Goal: Task Accomplishment & Management: Complete application form

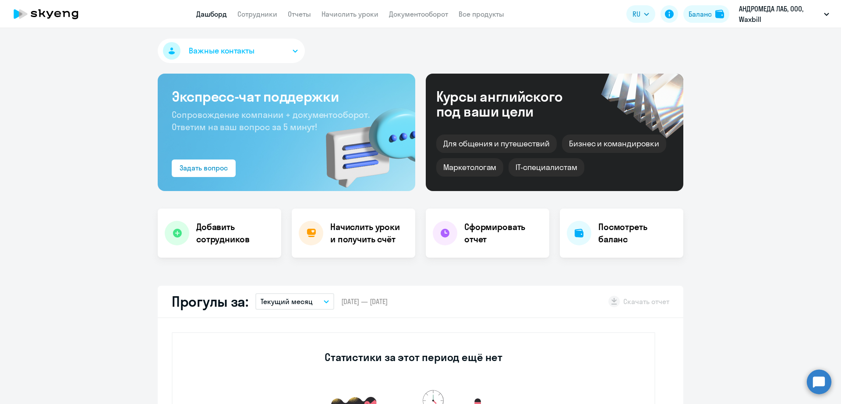
click at [268, 12] on link "Сотрудники" at bounding box center [258, 14] width 40 height 9
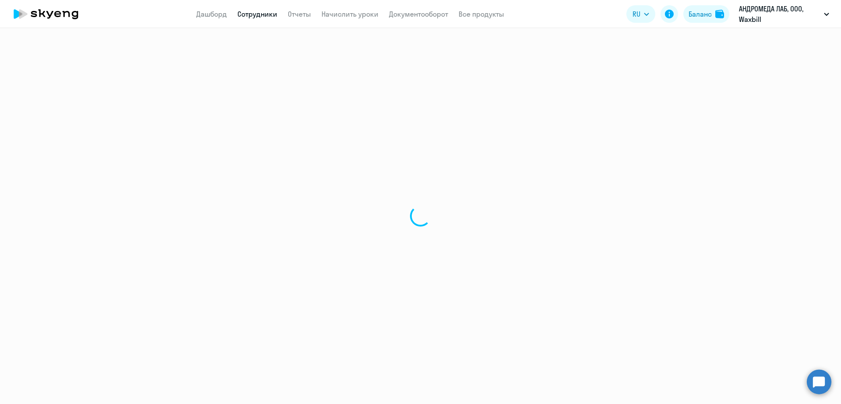
select select "30"
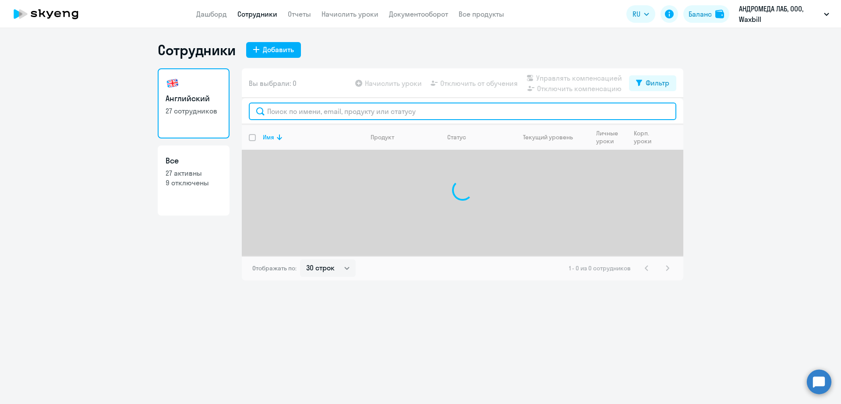
click at [311, 114] on input "text" at bounding box center [463, 112] width 428 height 18
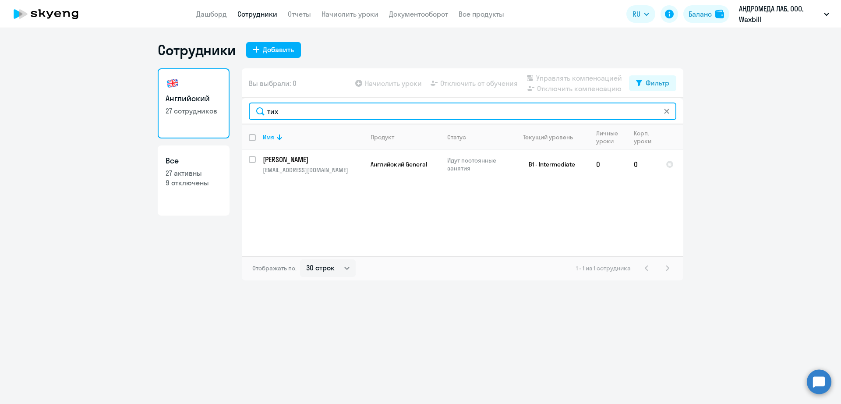
type input "тих"
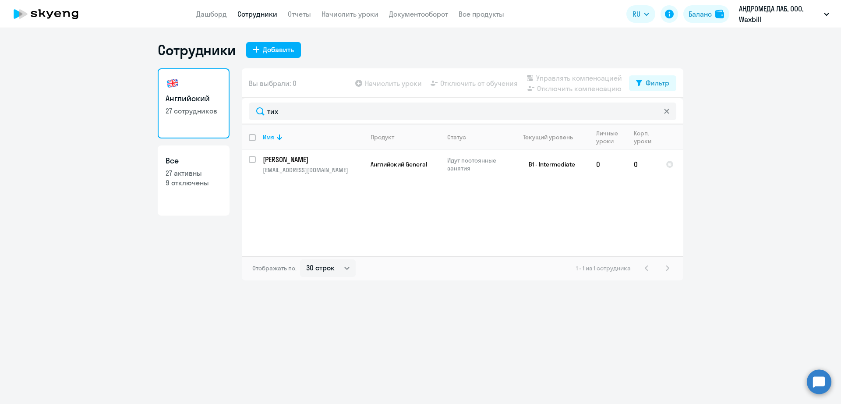
click at [824, 379] on circle at bounding box center [819, 381] width 25 height 25
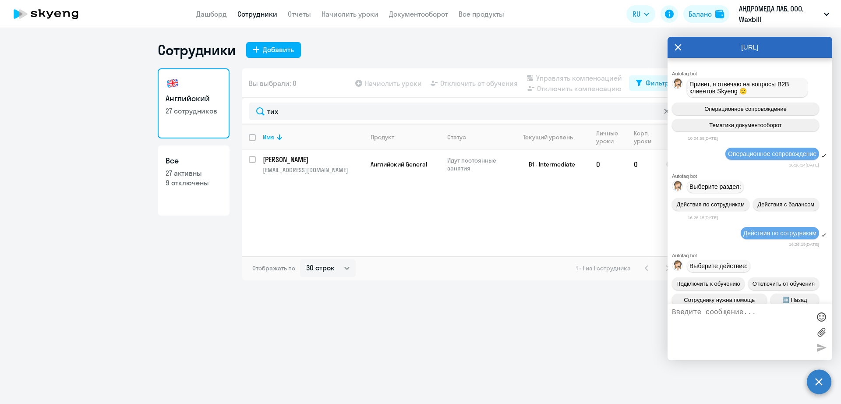
scroll to position [6903, 0]
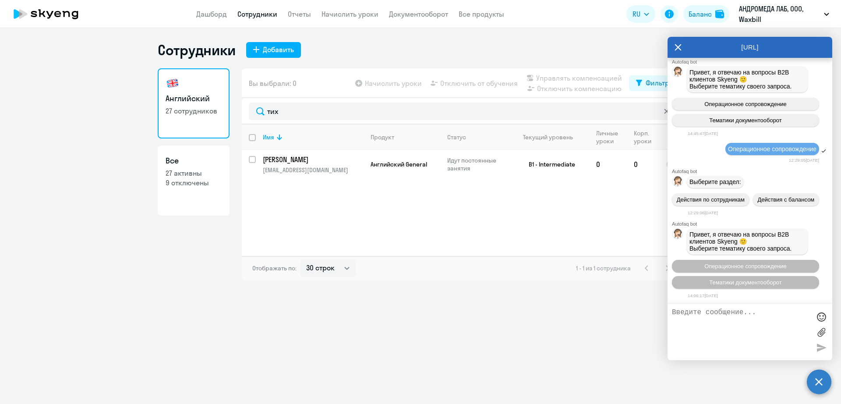
click at [200, 293] on div "Сотрудники Добавить Английский 27 сотрудников Все 27 активны 9 отключены Вы выб…" at bounding box center [420, 216] width 841 height 376
click at [420, 304] on div "Сотрудники Добавить Английский 27 сотрудников Все 27 активны 9 отключены Вы выб…" at bounding box center [420, 216] width 841 height 376
click at [821, 383] on circle at bounding box center [819, 381] width 25 height 25
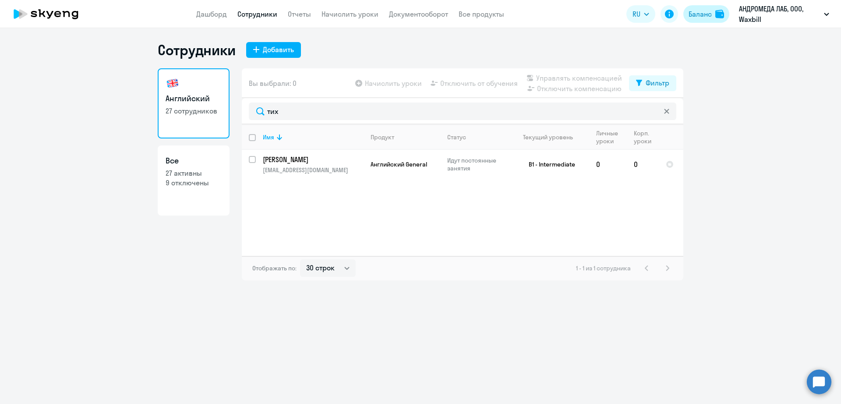
click at [692, 15] on div "Баланс" at bounding box center [700, 14] width 23 height 11
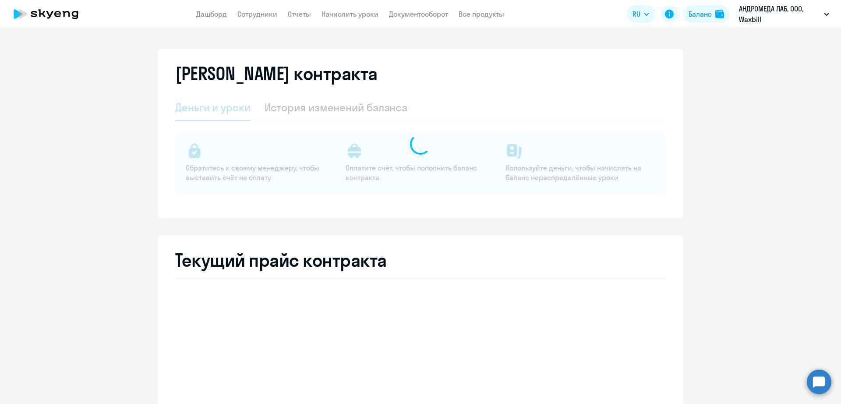
select select "english_adult_not_native_speaker"
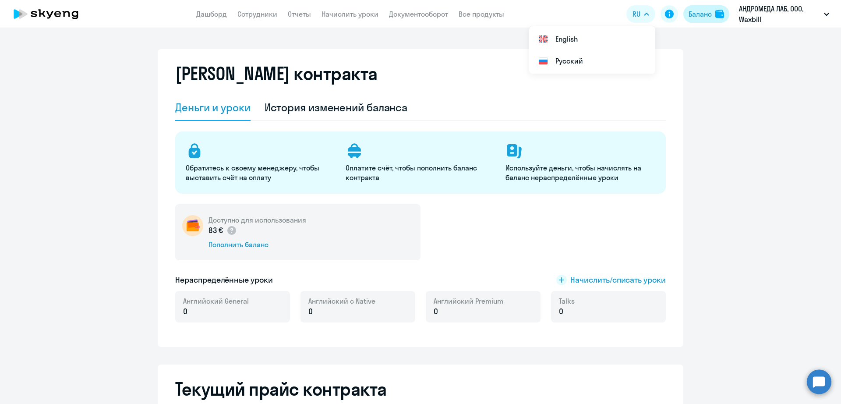
click at [703, 11] on div "Баланс" at bounding box center [700, 14] width 23 height 11
click at [338, 112] on div "История изменений баланса" at bounding box center [336, 107] width 143 height 14
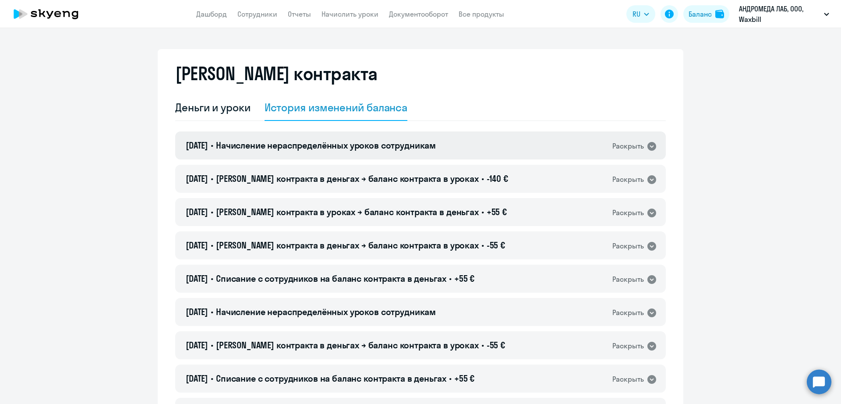
click at [362, 150] on span "Начисление нераспределённых уроков сотрудникам" at bounding box center [326, 145] width 220 height 11
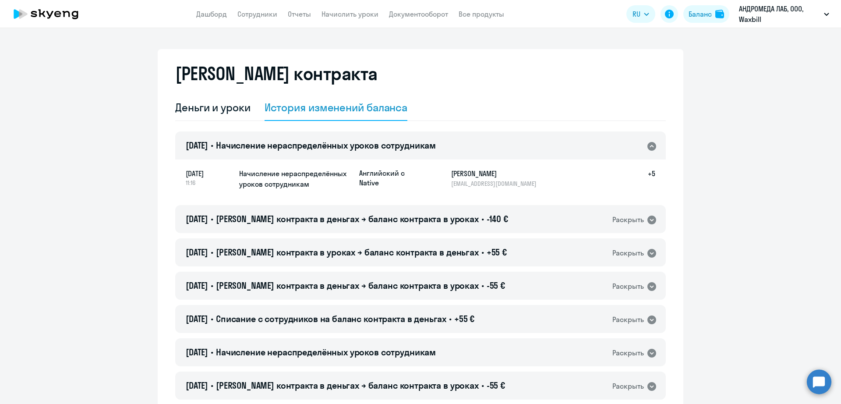
click at [362, 150] on span "Начисление нераспределённых уроков сотрудникам" at bounding box center [326, 145] width 220 height 11
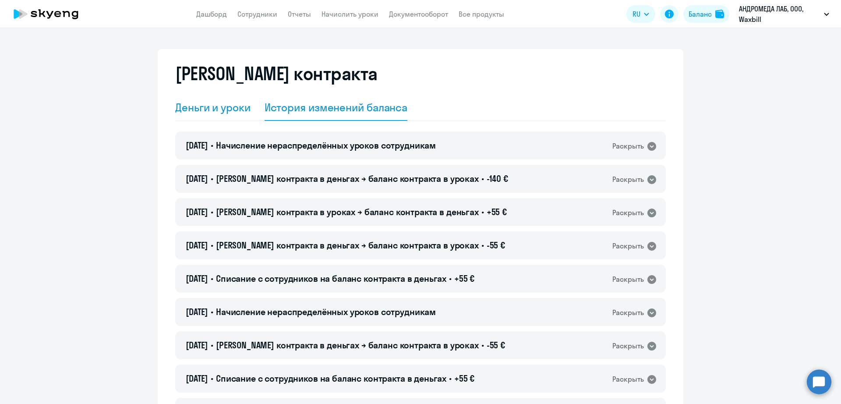
click at [196, 110] on div "Деньги и уроки" at bounding box center [212, 107] width 75 height 14
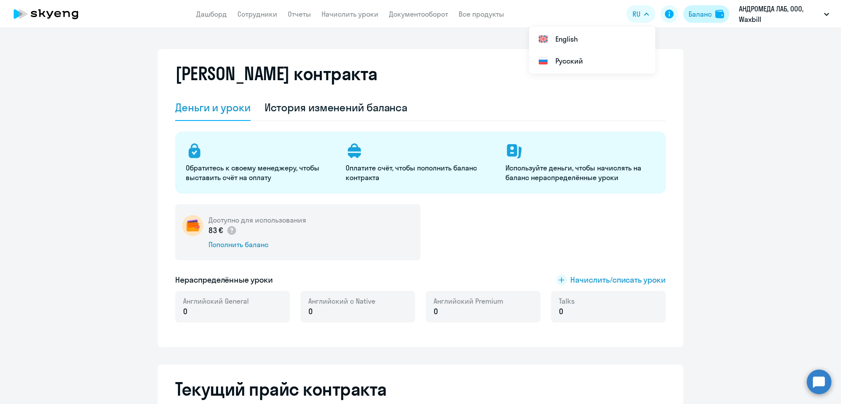
click at [688, 18] on div "Баланс" at bounding box center [699, 14] width 24 height 11
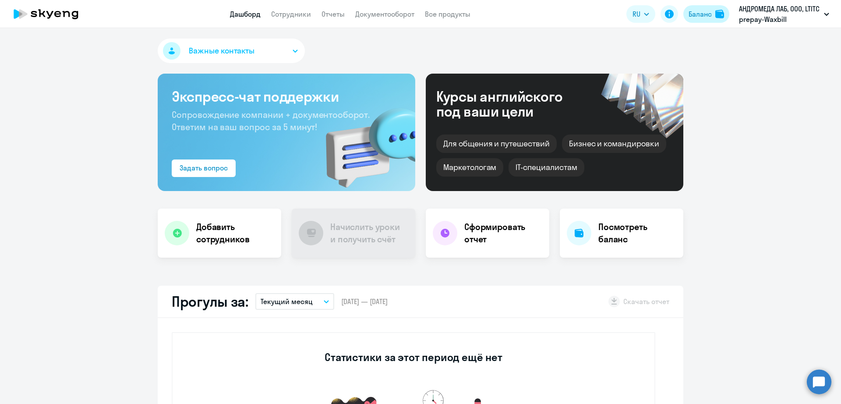
click at [688, 21] on button "Баланс" at bounding box center [707, 14] width 46 height 18
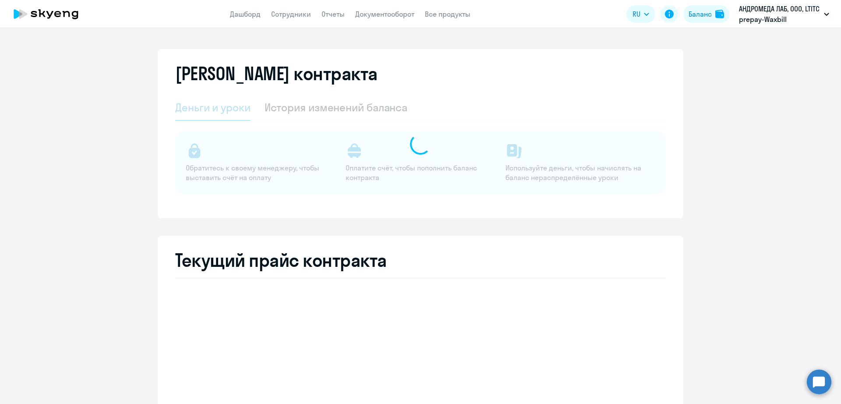
select select "english_adult_not_native_speaker"
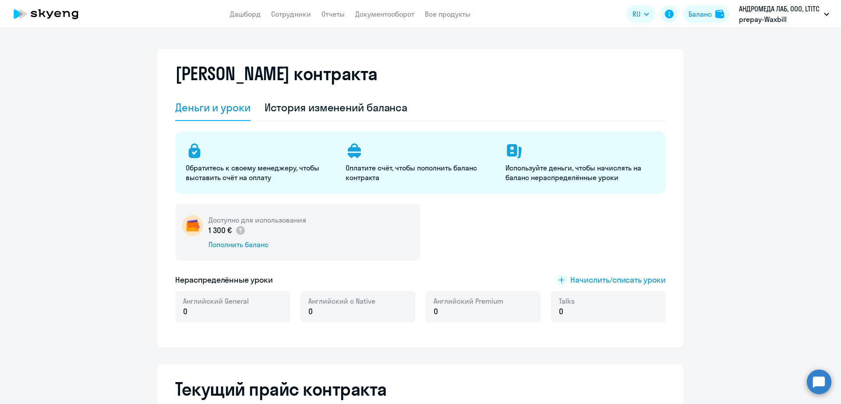
click at [294, 3] on app-header "Дашборд Сотрудники Отчеты Документооборот Все продукты Дашборд Сотрудники Отчет…" at bounding box center [420, 14] width 841 height 28
click at [296, 11] on link "Сотрудники" at bounding box center [291, 14] width 40 height 9
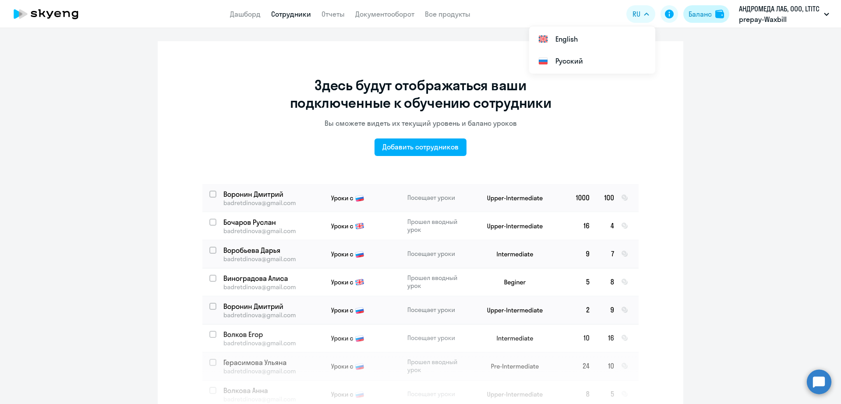
click at [697, 10] on div "Баланс" at bounding box center [700, 14] width 23 height 11
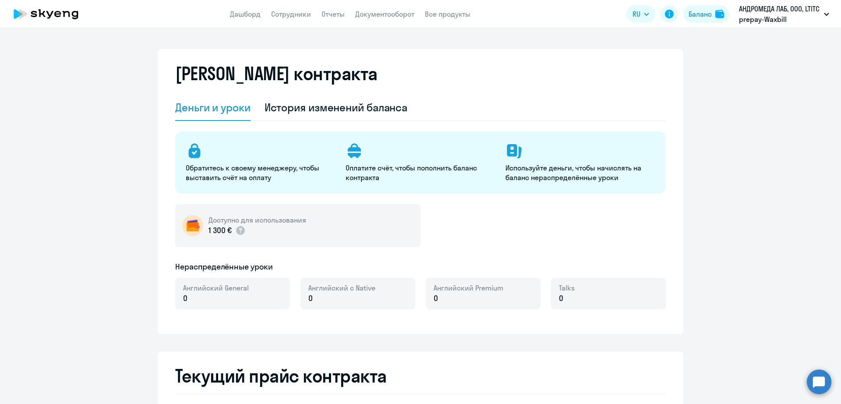
select select "english_adult_not_native_speaker"
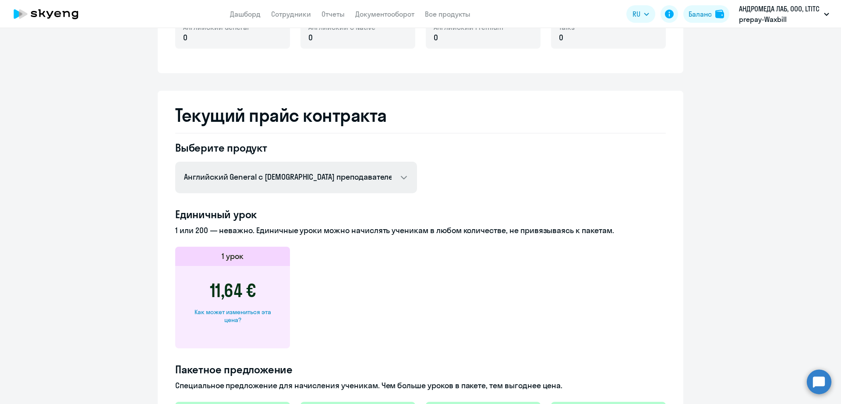
scroll to position [493, 0]
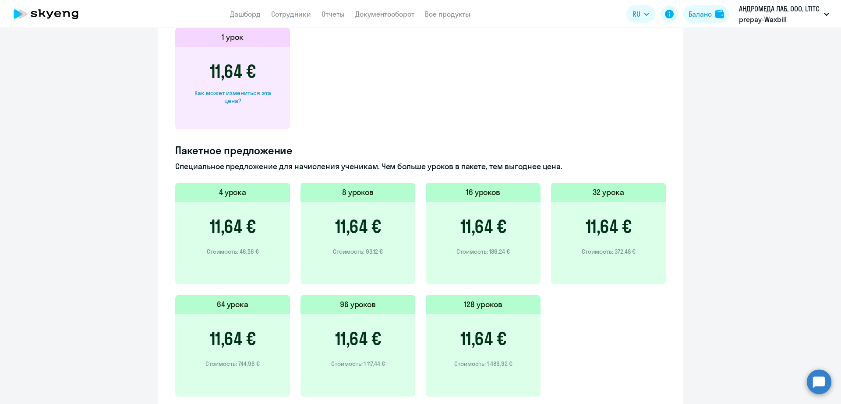
click at [249, 96] on div "Как может измениться эта цена?" at bounding box center [232, 97] width 87 height 16
select select "english_adult_not_native_speaker"
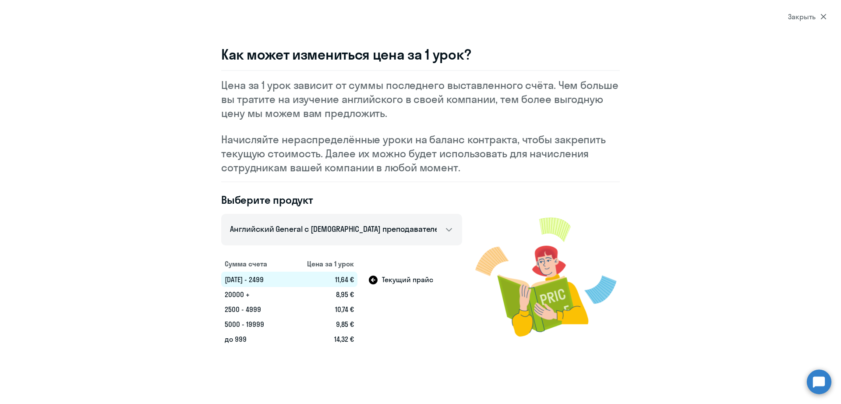
click at [803, 13] on div "Закрыть" at bounding box center [807, 16] width 39 height 11
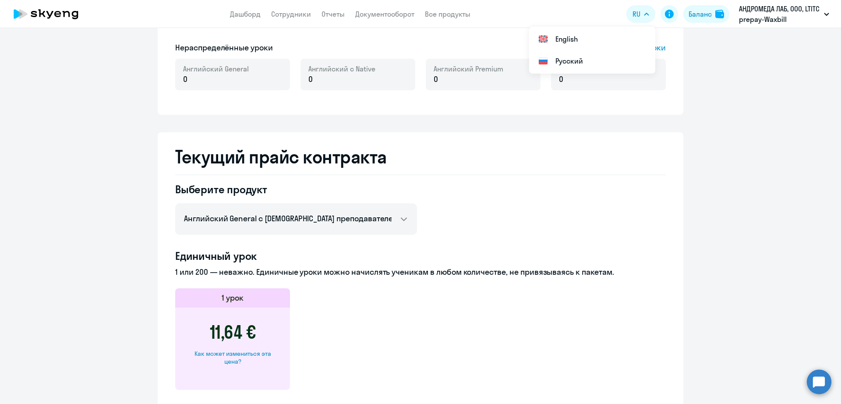
scroll to position [219, 0]
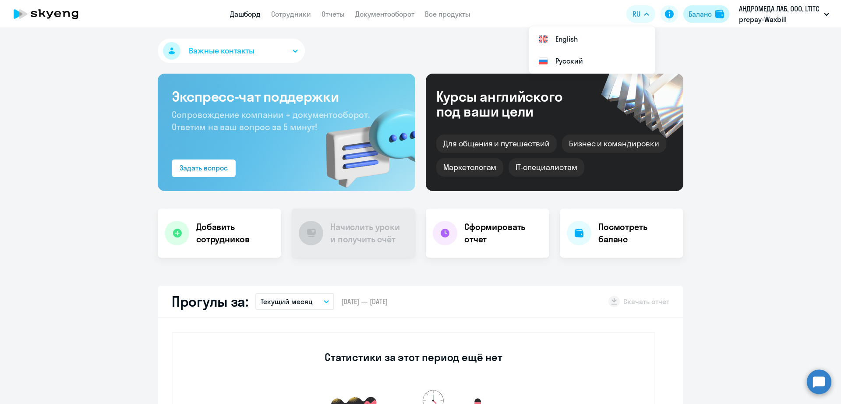
click at [699, 13] on div "Баланс" at bounding box center [700, 14] width 23 height 11
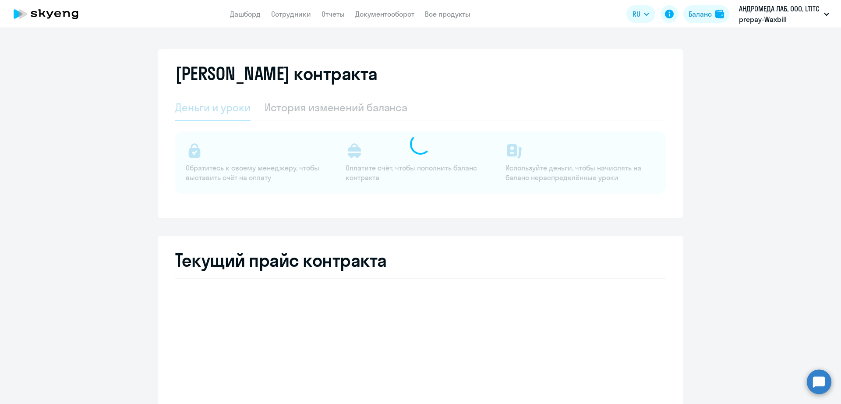
select select "english_adult_not_native_speaker"
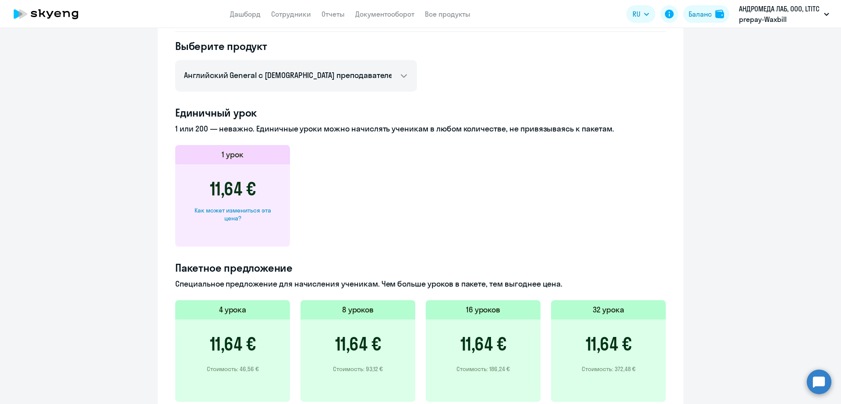
scroll to position [321, 0]
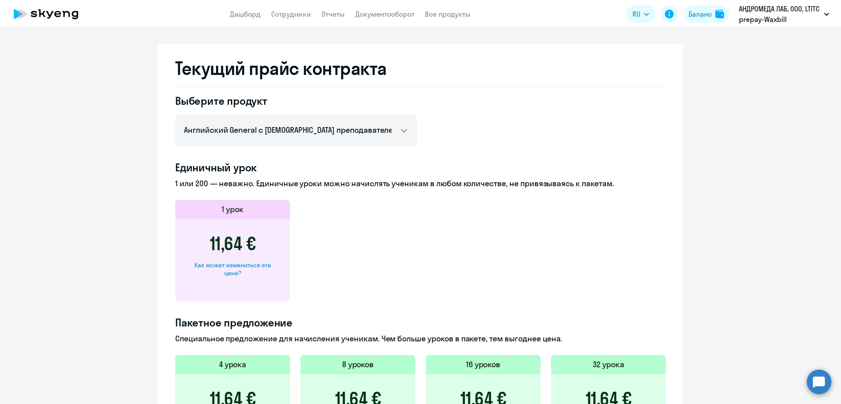
click at [249, 266] on div "Как может измениться эта цена?" at bounding box center [232, 269] width 87 height 16
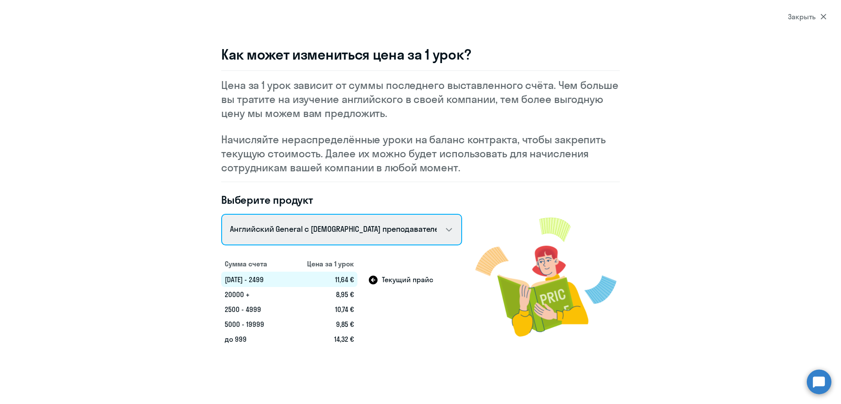
click at [329, 232] on select "Talks 15 минутные разговоры на английском Английский General с русскоговорящим …" at bounding box center [341, 230] width 241 height 32
select select "english_adult_not_native_speaker_premium"
click at [221, 214] on select "Talks 15 минутные разговоры на английском Английский General с русскоговорящим …" at bounding box center [341, 230] width 241 height 32
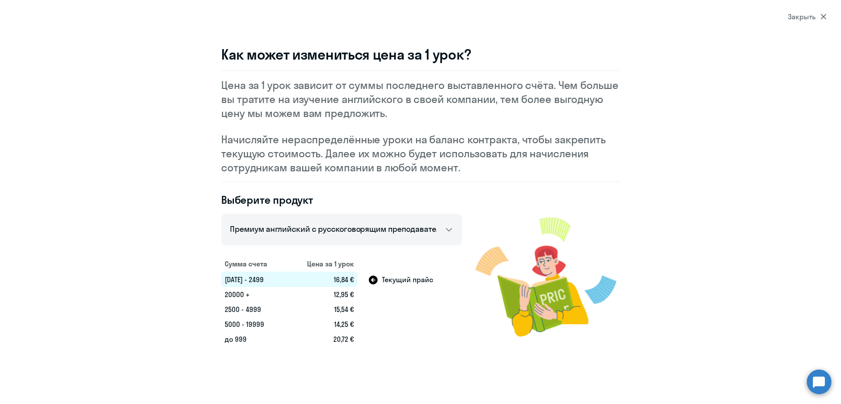
click at [801, 22] on section "Закрыть Как может измениться цена за 1 урок? Цена за 1 урок зависит от суммы по…" at bounding box center [420, 202] width 841 height 404
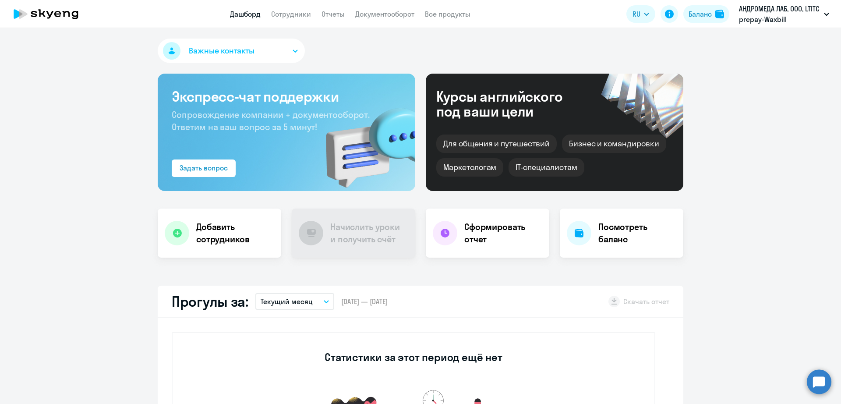
click at [685, 14] on button "Баланс" at bounding box center [707, 14] width 46 height 18
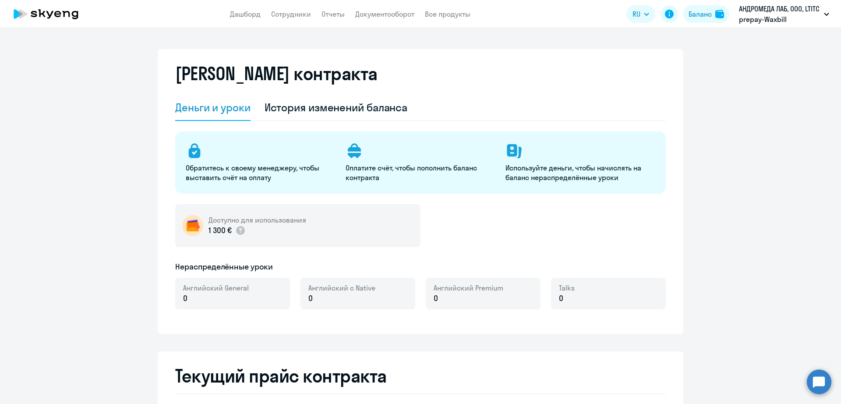
select select "english_adult_not_native_speaker"
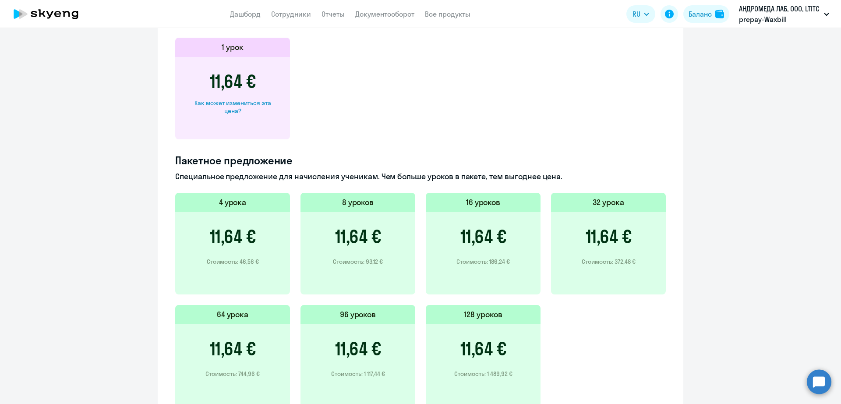
scroll to position [540, 0]
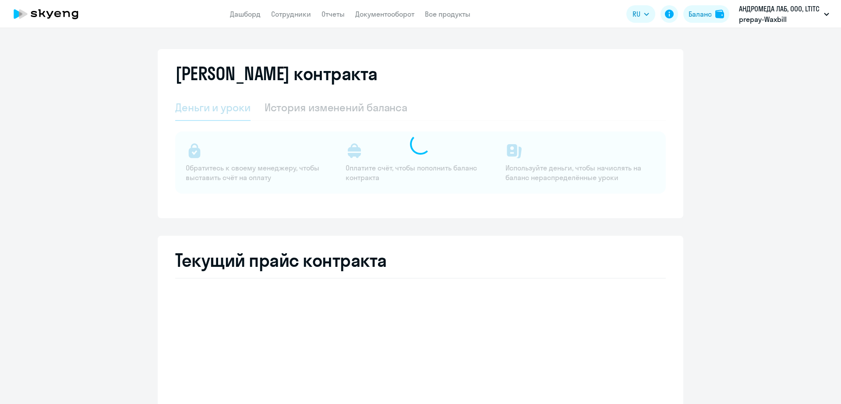
select select "english_adult_not_native_speaker"
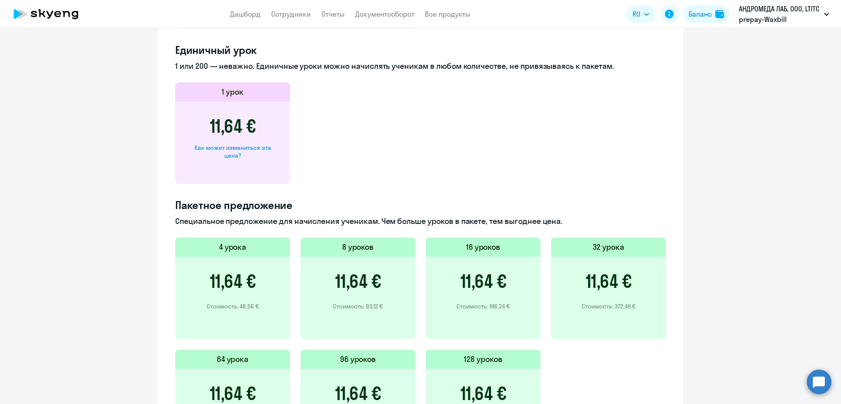
scroll to position [540, 0]
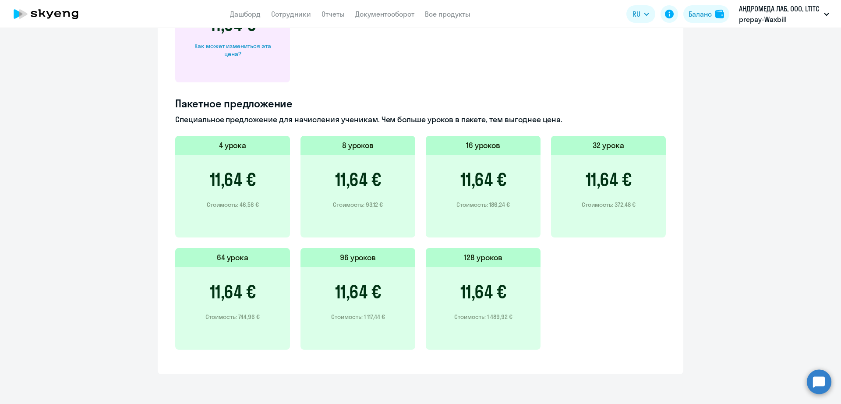
click at [830, 377] on circle at bounding box center [819, 381] width 25 height 25
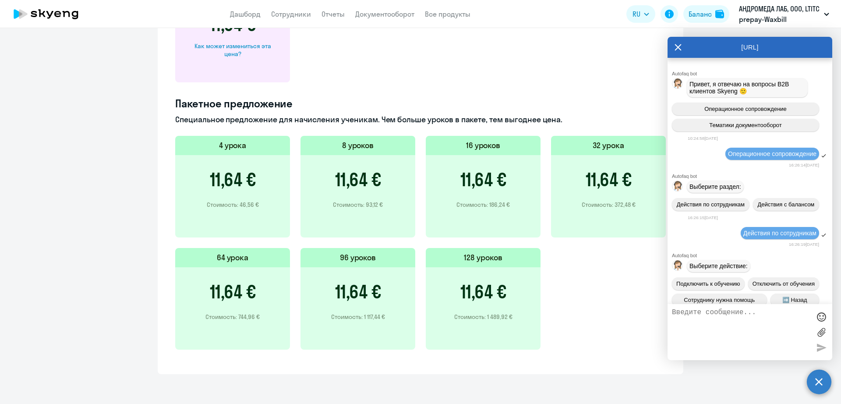
scroll to position [6903, 0]
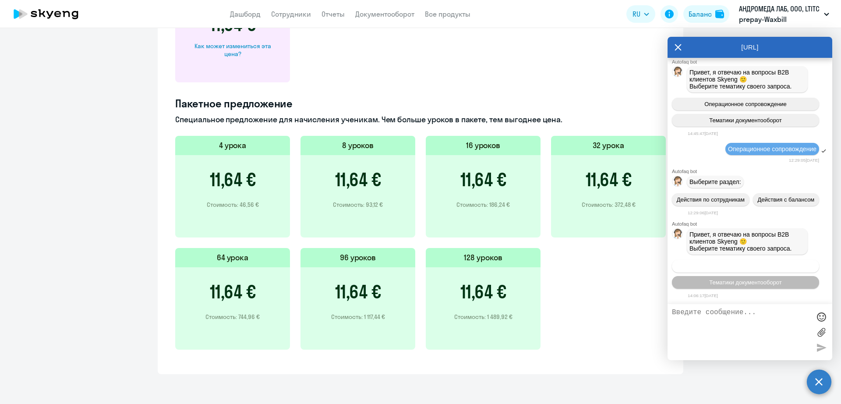
click at [779, 263] on span "Операционное сопровождение" at bounding box center [746, 266] width 82 height 7
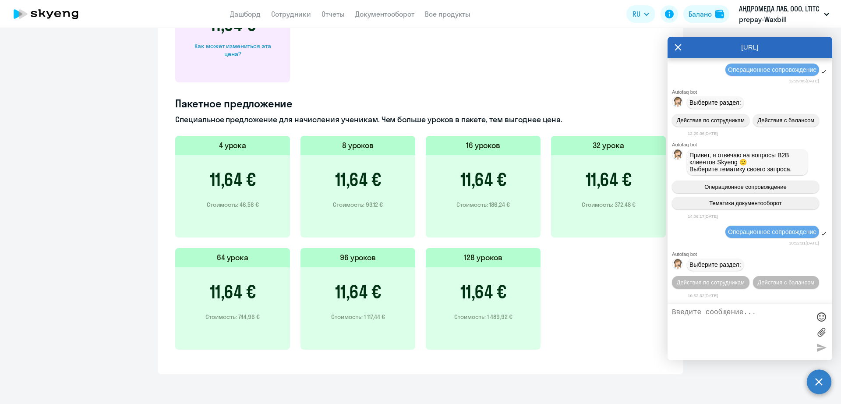
scroll to position [6999, 0]
click at [750, 276] on button "Действия по сотрудникам" at bounding box center [711, 282] width 78 height 13
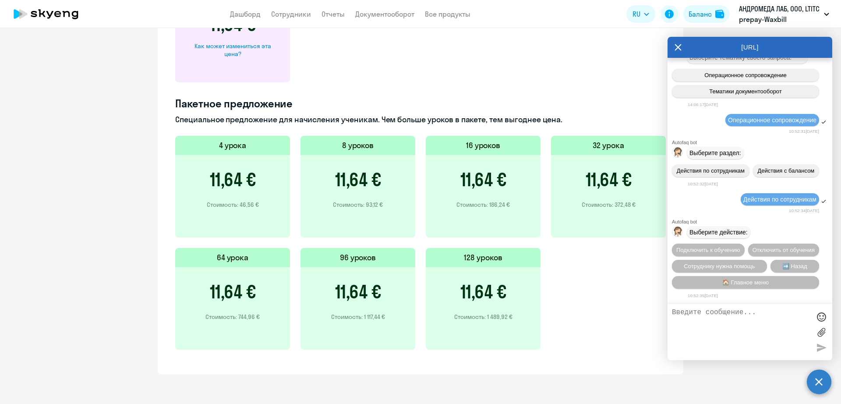
scroll to position [7129, 0]
click at [746, 266] on span "Сотруднику нужна помощь" at bounding box center [719, 266] width 71 height 7
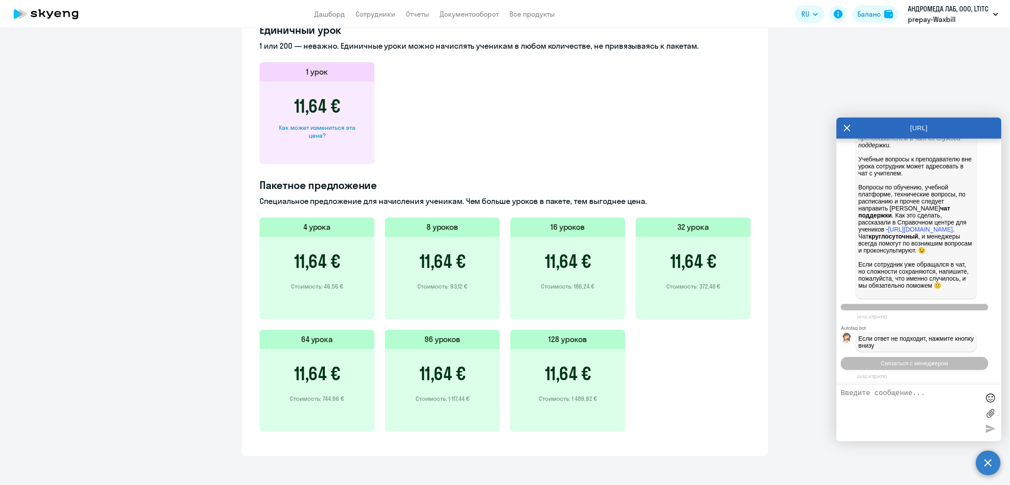
scroll to position [7403, 0]
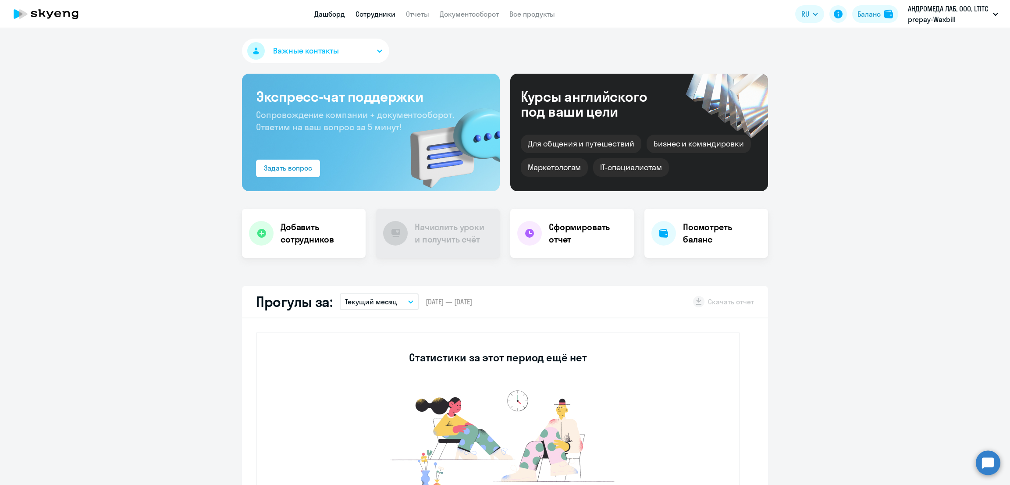
click at [372, 16] on link "Сотрудники" at bounding box center [375, 14] width 40 height 9
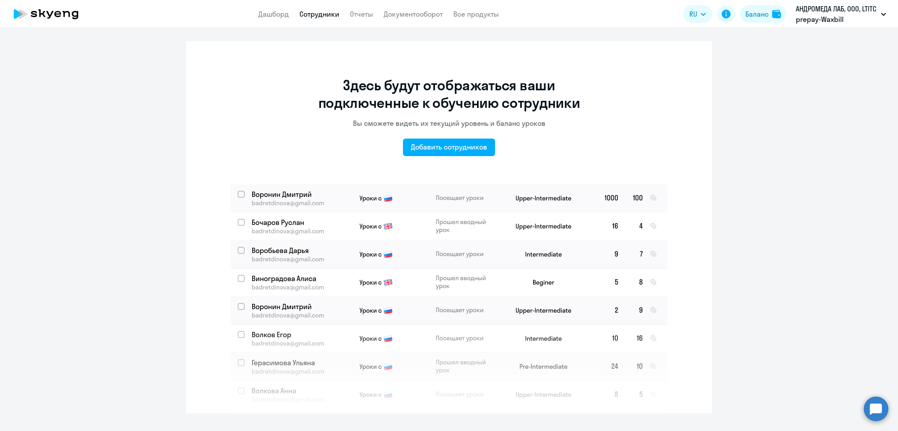
drag, startPoint x: 270, startPoint y: 15, endPoint x: 276, endPoint y: 18, distance: 6.7
click at [270, 15] on link "Дашборд" at bounding box center [273, 14] width 31 height 9
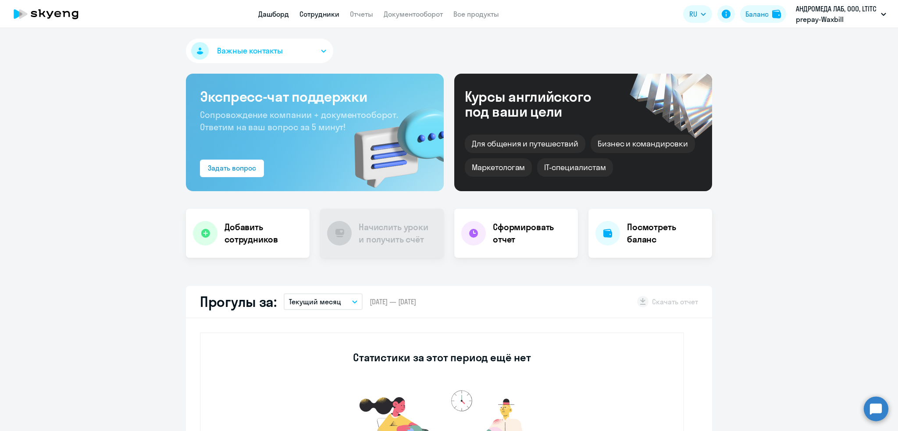
click at [318, 17] on link "Сотрудники" at bounding box center [319, 14] width 40 height 9
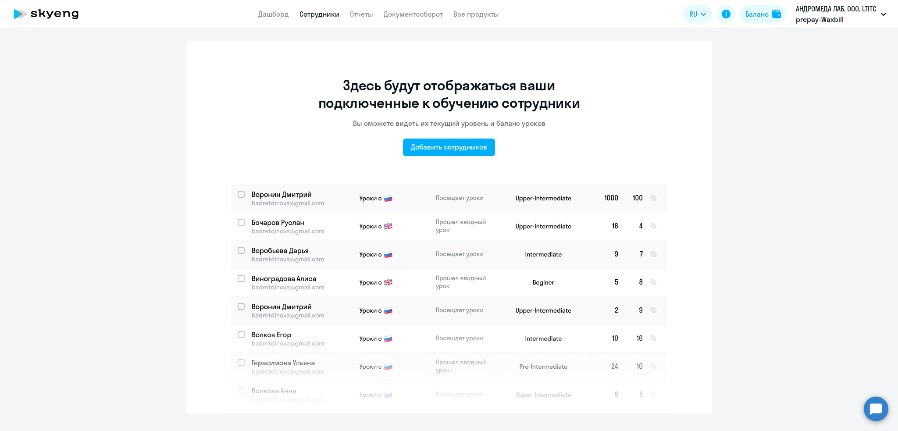
click at [788, 133] on ng-component "Здесь будут отображаться ваши подключенные к обучению сотрудники Вы сможете вид…" at bounding box center [449, 227] width 898 height 372
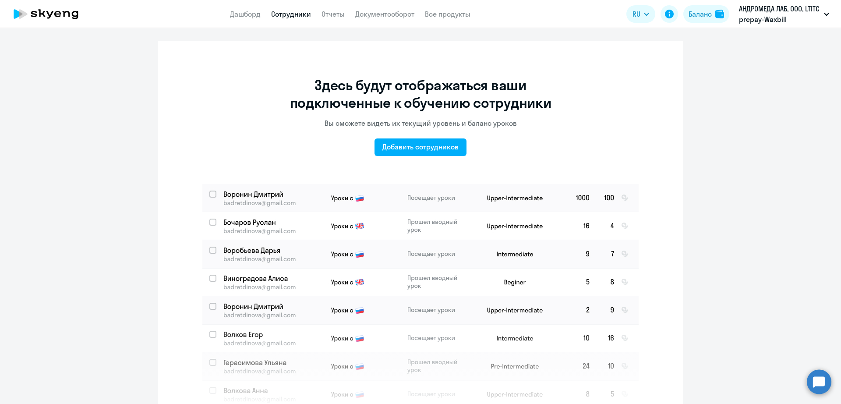
click at [733, 99] on ng-component "Здесь будут отображаться ваши подключенные к обучению сотрудники Вы сможете вид…" at bounding box center [420, 227] width 841 height 372
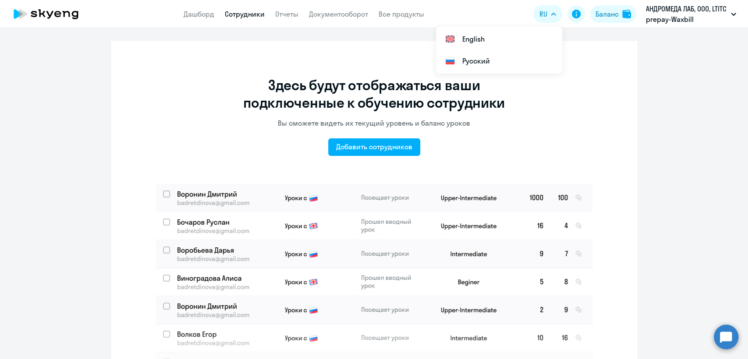
click at [647, 55] on ng-component "Здесь будут отображаться ваши подключенные к обучению сотрудники Вы сможете вид…" at bounding box center [374, 227] width 748 height 372
click at [658, 86] on ng-component "Здесь будут отображаться ваши подключенные к обучению сотрудники Вы сможете вид…" at bounding box center [374, 227] width 748 height 372
click at [405, 10] on link "Все продукты" at bounding box center [402, 14] width 46 height 9
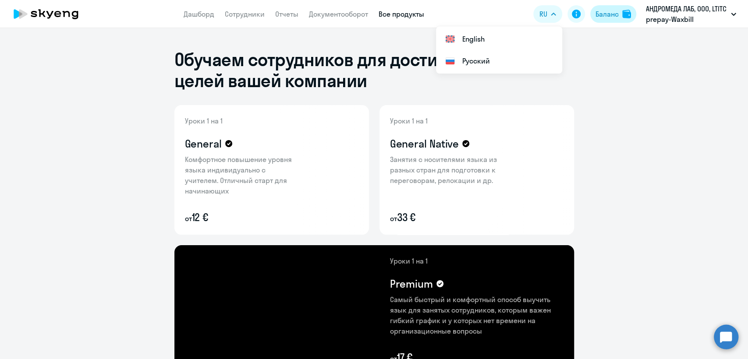
click at [610, 8] on button "Баланс" at bounding box center [613, 14] width 46 height 18
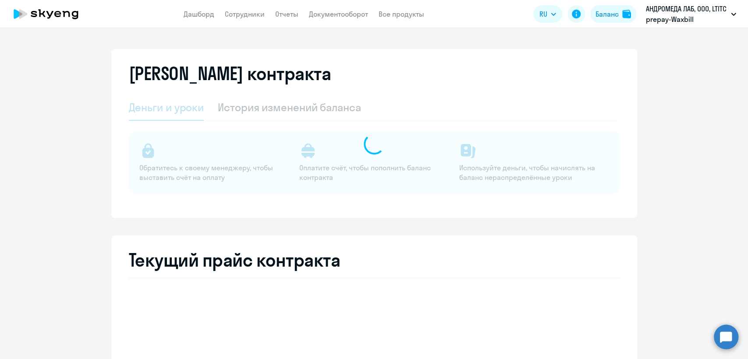
select select "english_adult_not_native_speaker"
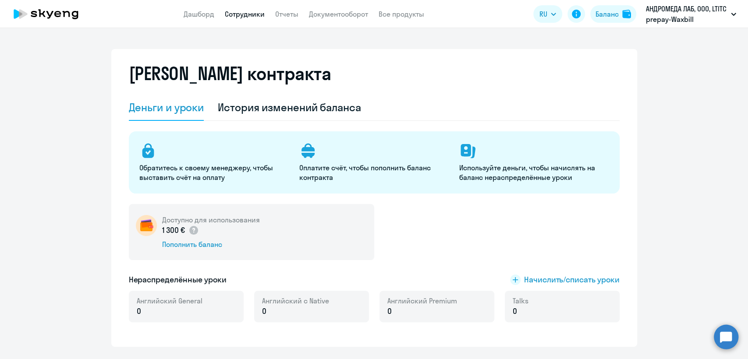
click at [245, 11] on link "Сотрудники" at bounding box center [245, 14] width 40 height 9
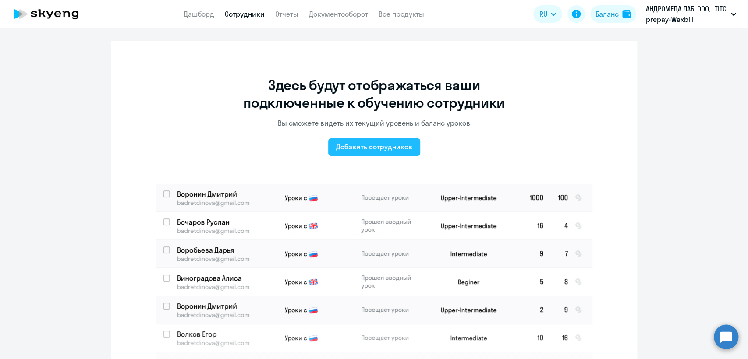
click at [375, 141] on button "Добавить сотрудников" at bounding box center [374, 147] width 92 height 18
select select "english_adult_not_native_speaker"
select select "3"
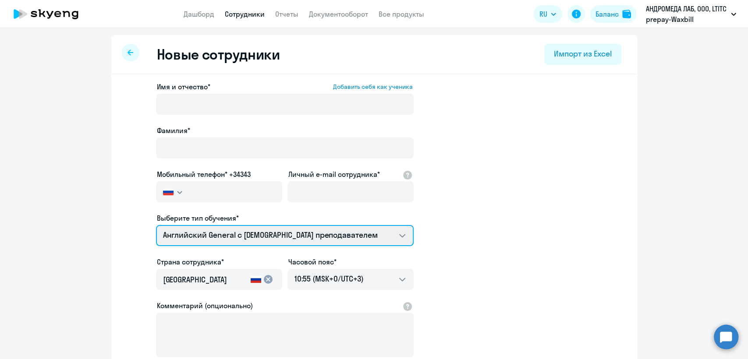
click at [245, 227] on select "Английский General с англоговорящим преподавателем Премиум английский с русског…" at bounding box center [285, 235] width 258 height 21
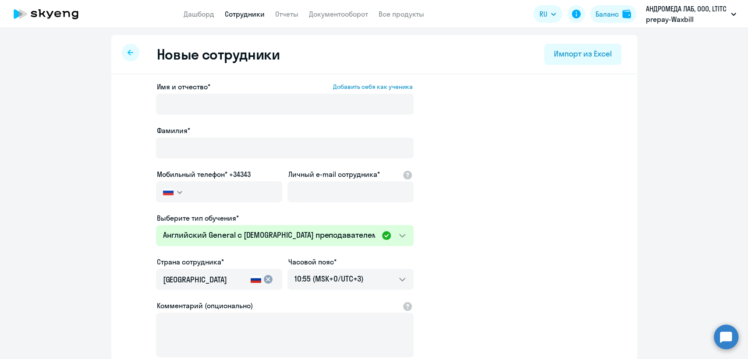
click at [588, 198] on app-new-student-form "Имя и отчество* Добавить себя как ученика Фамилия* Мобильный телефон* +34343 Ро…" at bounding box center [374, 238] width 498 height 312
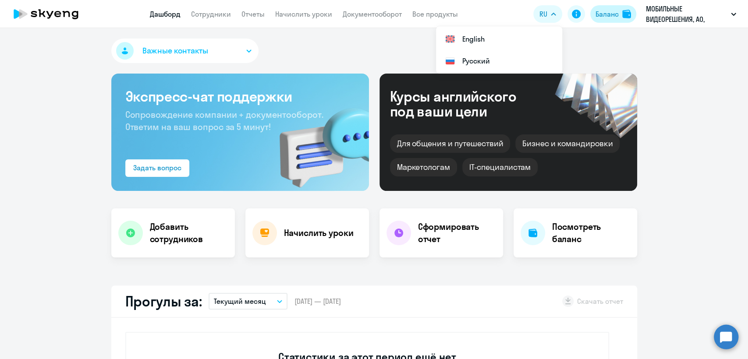
click at [603, 12] on div "Баланс" at bounding box center [607, 14] width 23 height 11
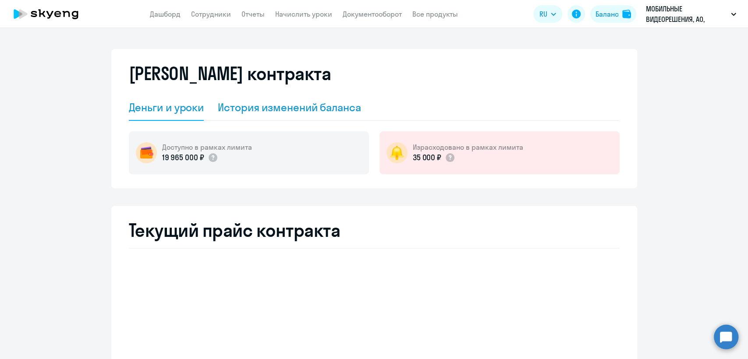
select select "english_adult_not_native_speaker"
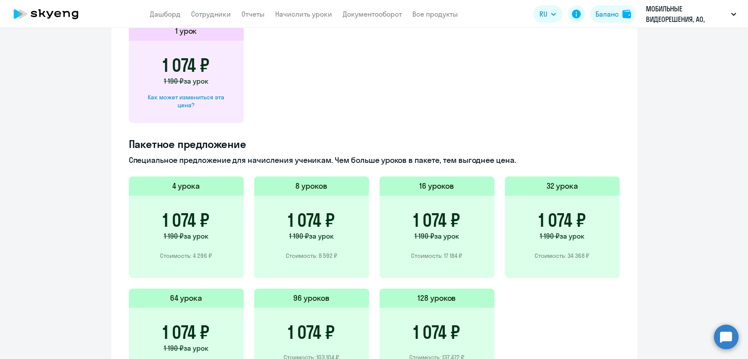
scroll to position [195, 0]
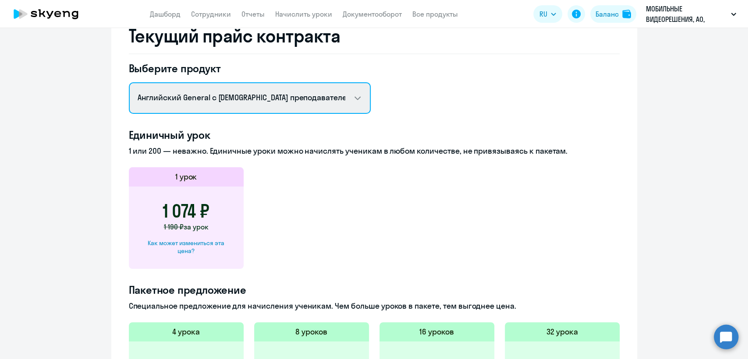
click at [278, 101] on select "Английский General с русскоговорящим преподавателем Английский General с [DEMOG…" at bounding box center [250, 98] width 242 height 32
click at [129, 82] on select "Английский General с русскоговорящим преподавателем Английский General с [DEMOG…" at bounding box center [250, 98] width 242 height 32
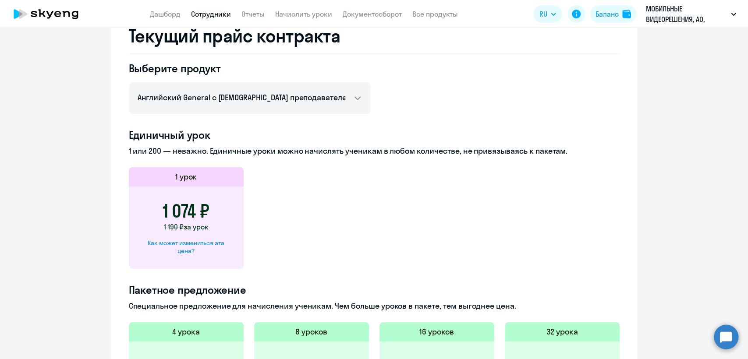
click at [210, 11] on link "Сотрудники" at bounding box center [211, 14] width 40 height 9
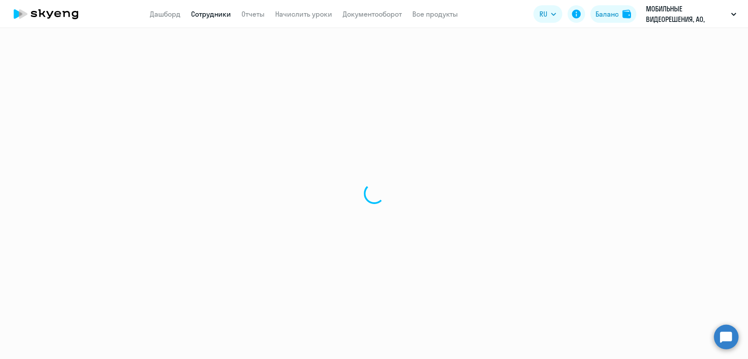
select select "30"
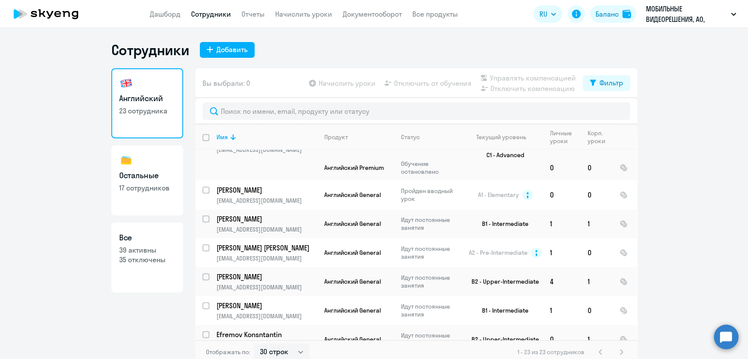
scroll to position [541, 0]
